Goal: Information Seeking & Learning: Learn about a topic

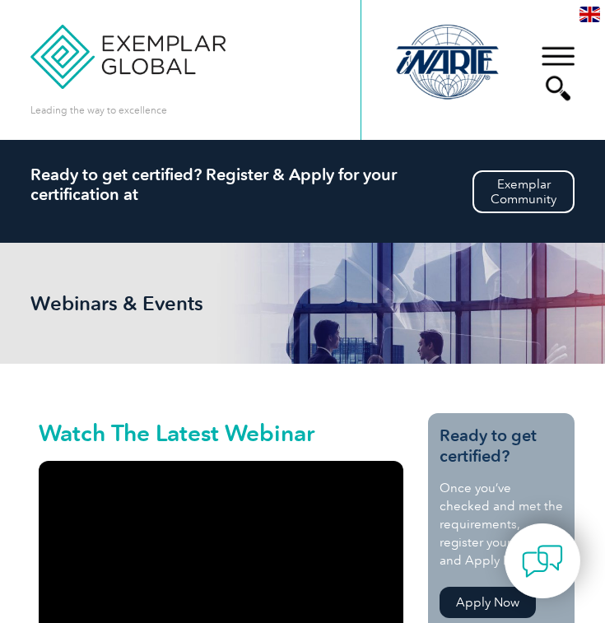
click at [562, 51] on div "▼" at bounding box center [558, 73] width 44 height 82
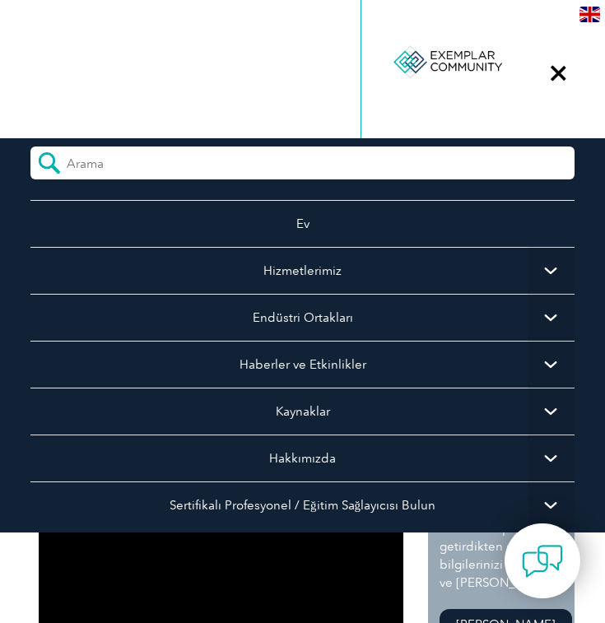
click at [589, 12] on img at bounding box center [589, 15] width 21 height 16
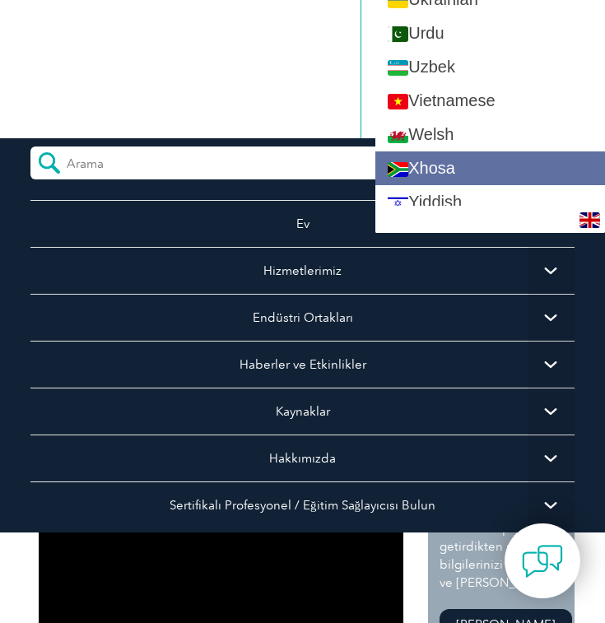
scroll to position [3080, 0]
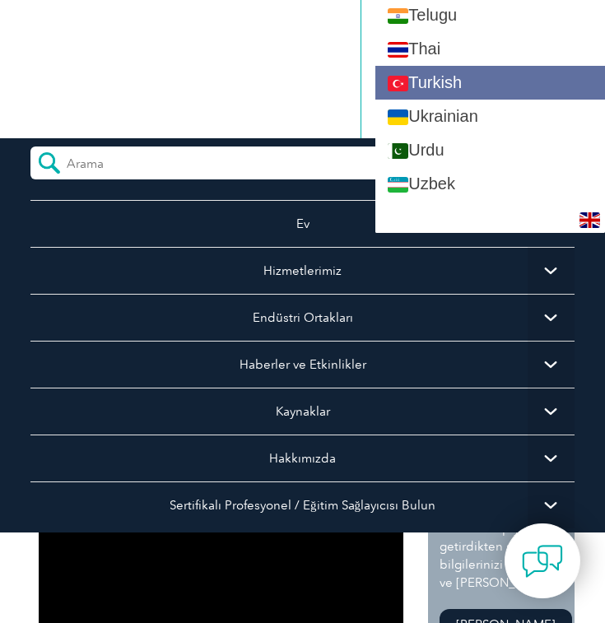
click at [451, 77] on link "Turkish" at bounding box center [490, 83] width 230 height 34
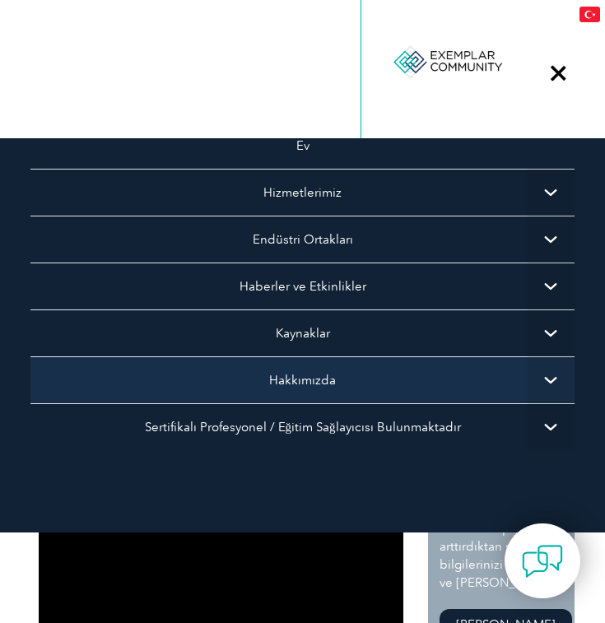
scroll to position [78, 0]
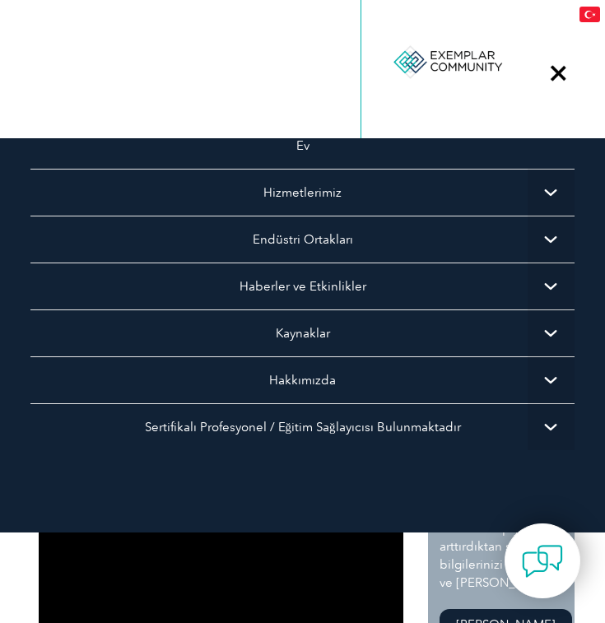
click at [563, 77] on div "▼" at bounding box center [558, 73] width 44 height 82
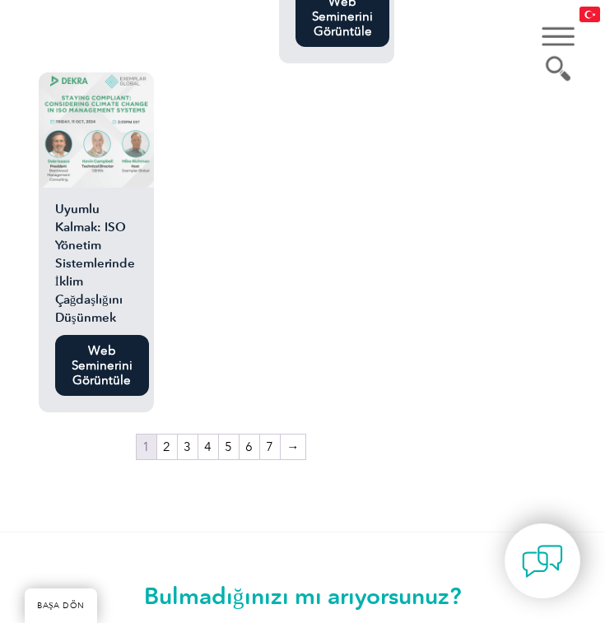
scroll to position [3852, 0]
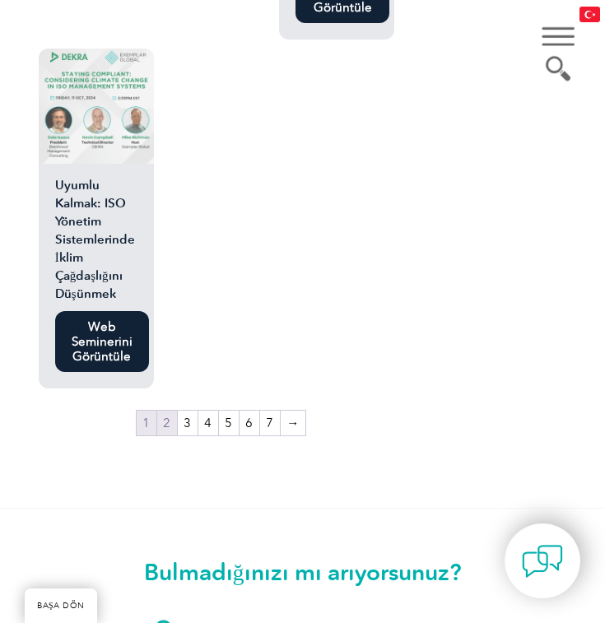
click at [171, 411] on link "2" at bounding box center [167, 423] width 20 height 25
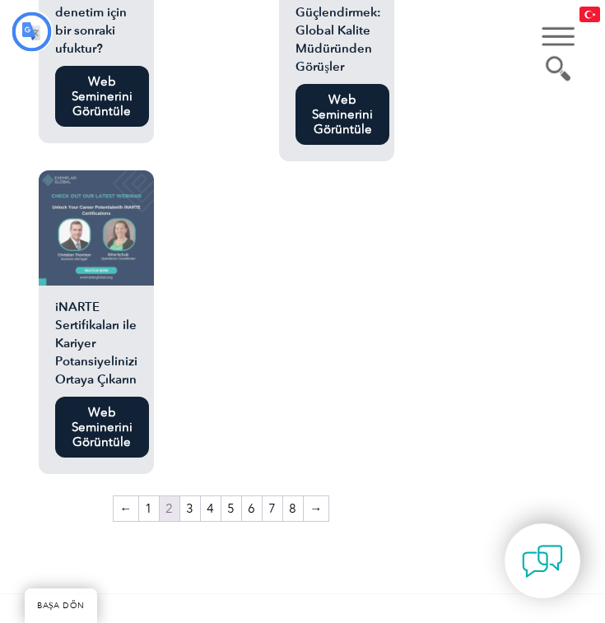
scroll to position [3679, 0]
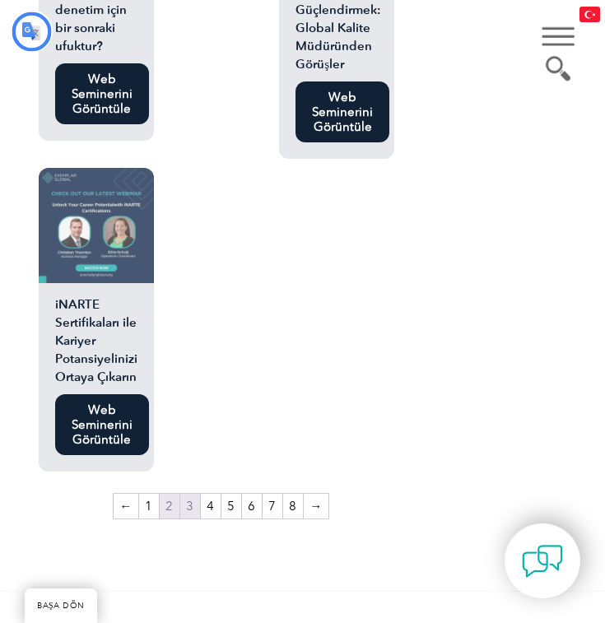
click at [193, 515] on link "3" at bounding box center [190, 506] width 20 height 25
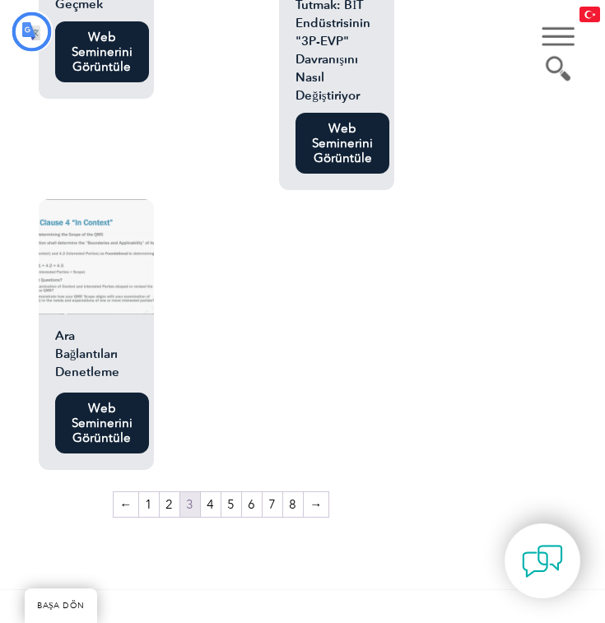
scroll to position [3538, 0]
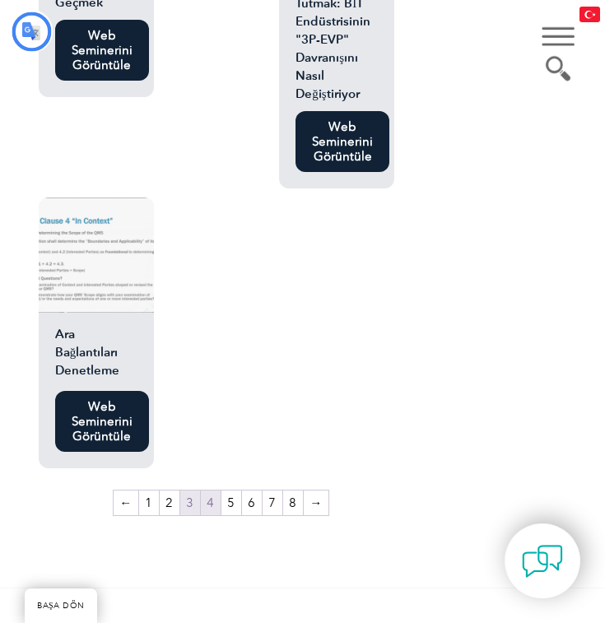
click at [207, 496] on font "4" at bounding box center [210, 503] width 7 height 15
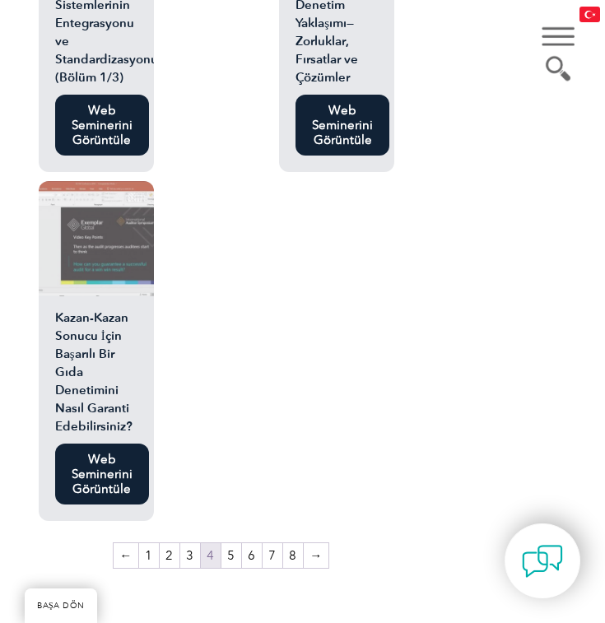
scroll to position [3547, 0]
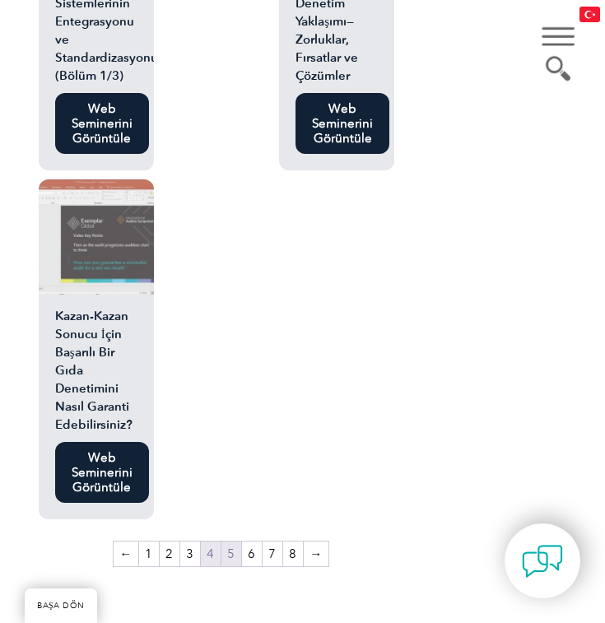
click at [229, 547] on font "5" at bounding box center [230, 554] width 7 height 15
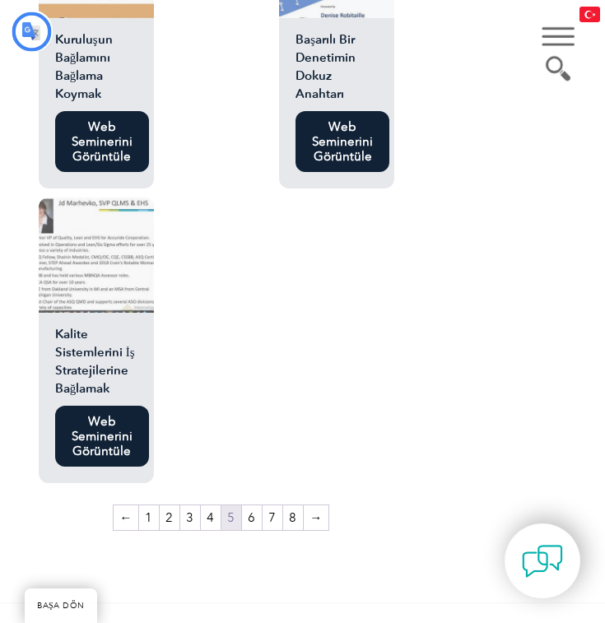
scroll to position [3787, 0]
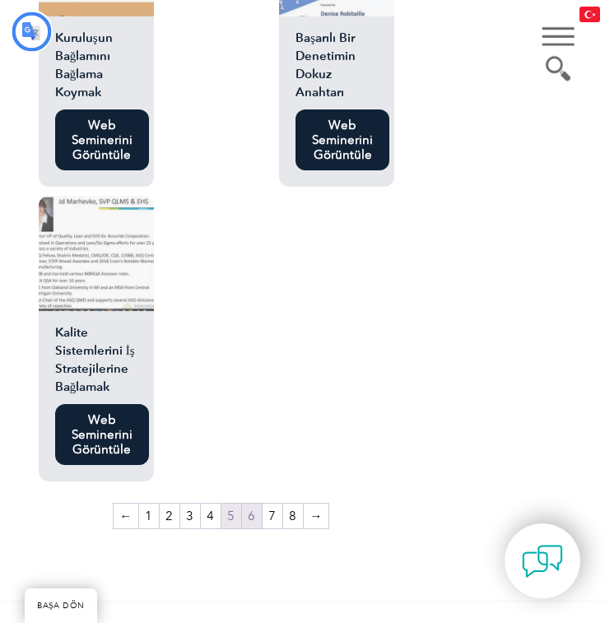
click at [251, 504] on link "6" at bounding box center [252, 516] width 20 height 25
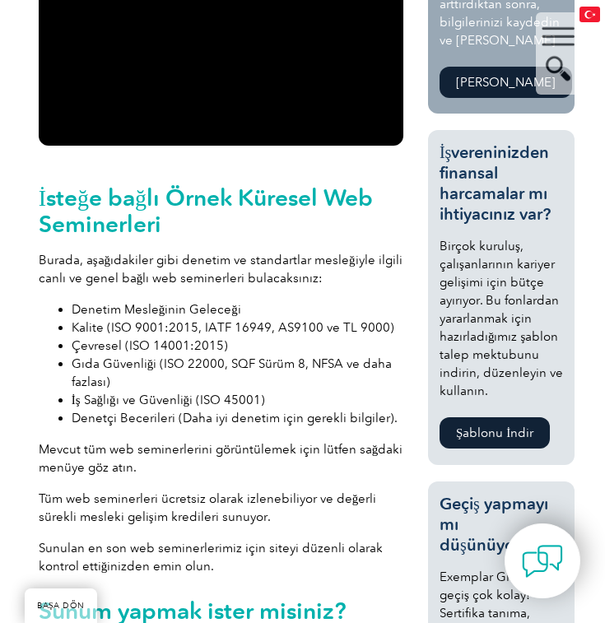
scroll to position [575, 0]
